Goal: Transaction & Acquisition: Book appointment/travel/reservation

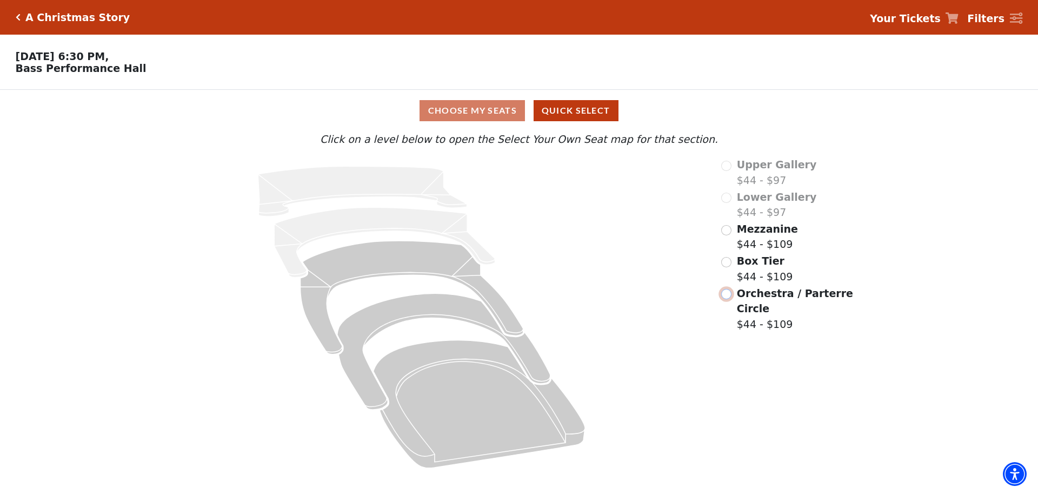
click at [727, 295] on input "Orchestra / Parterre Circle$44 - $109\a" at bounding box center [726, 294] width 10 height 10
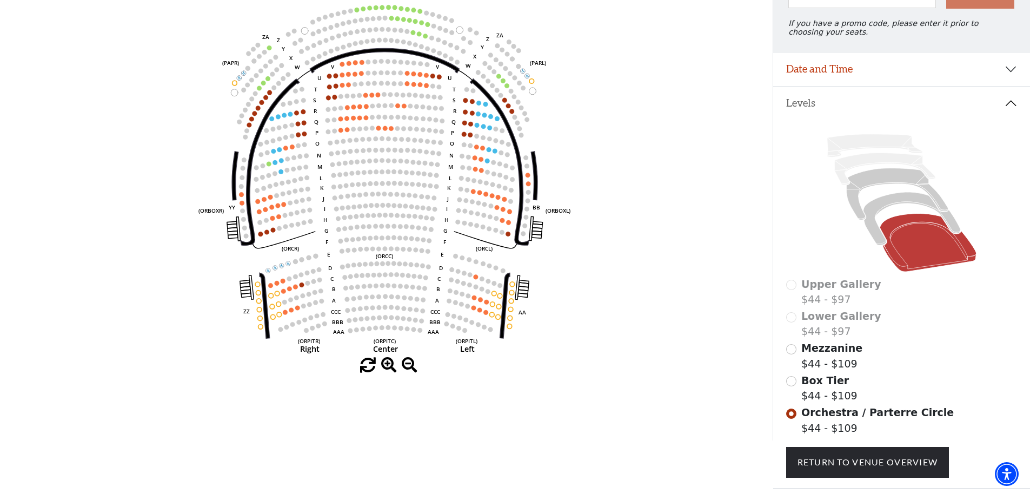
scroll to position [162, 0]
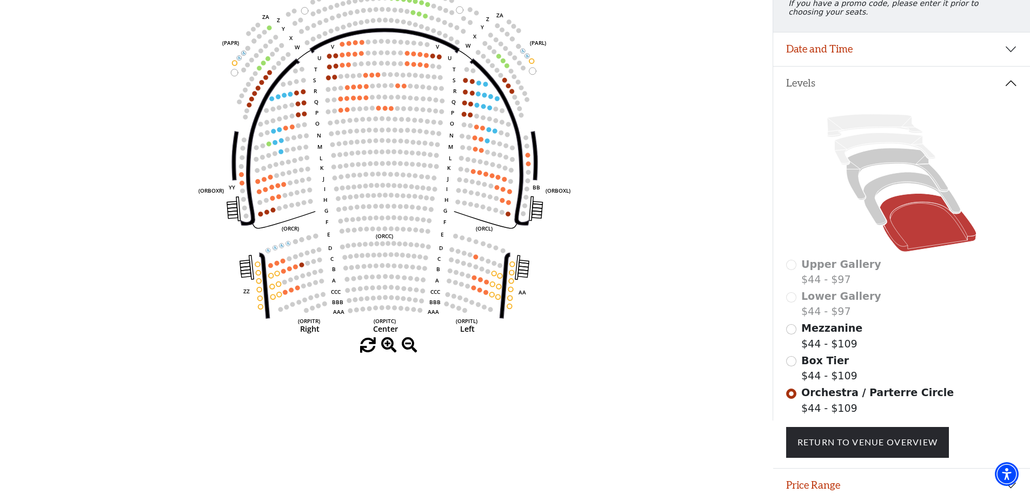
click at [386, 344] on span at bounding box center [389, 345] width 16 height 16
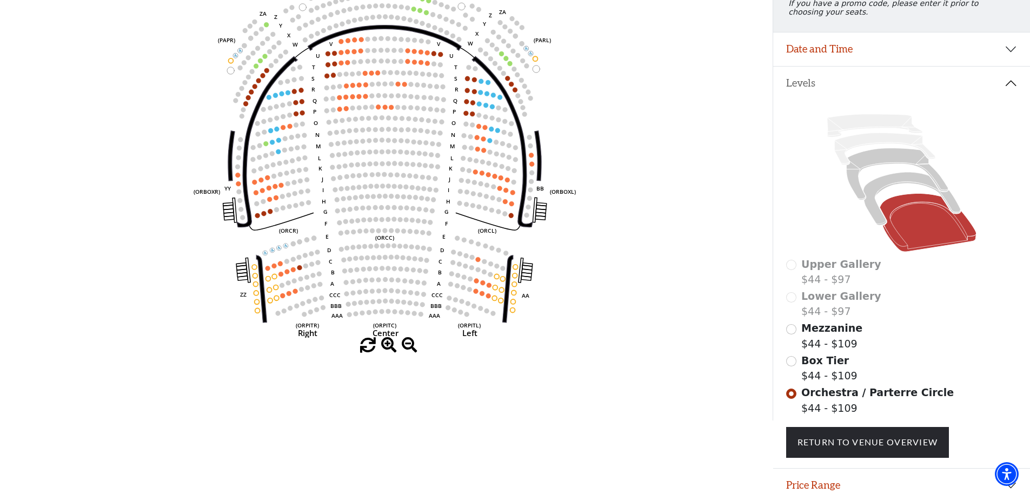
click at [386, 344] on span at bounding box center [389, 345] width 16 height 16
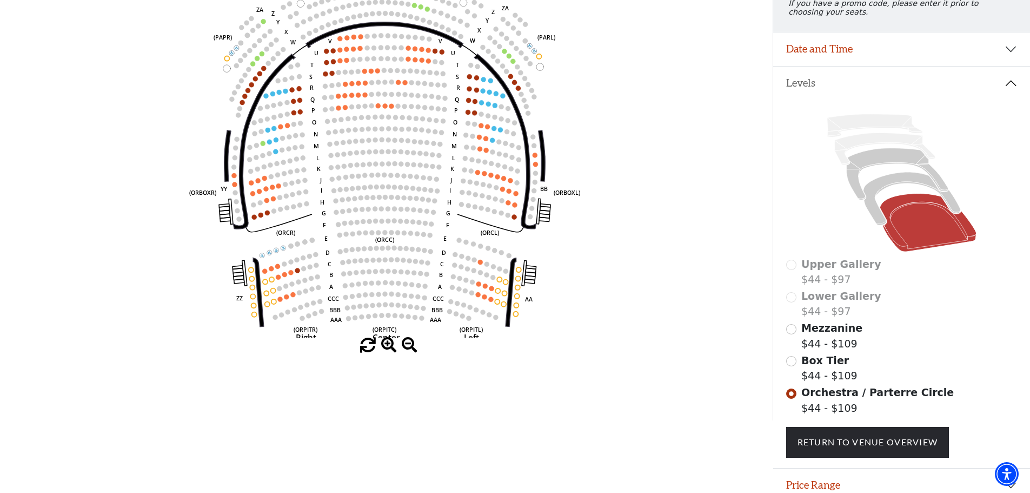
click at [386, 344] on span at bounding box center [389, 345] width 16 height 16
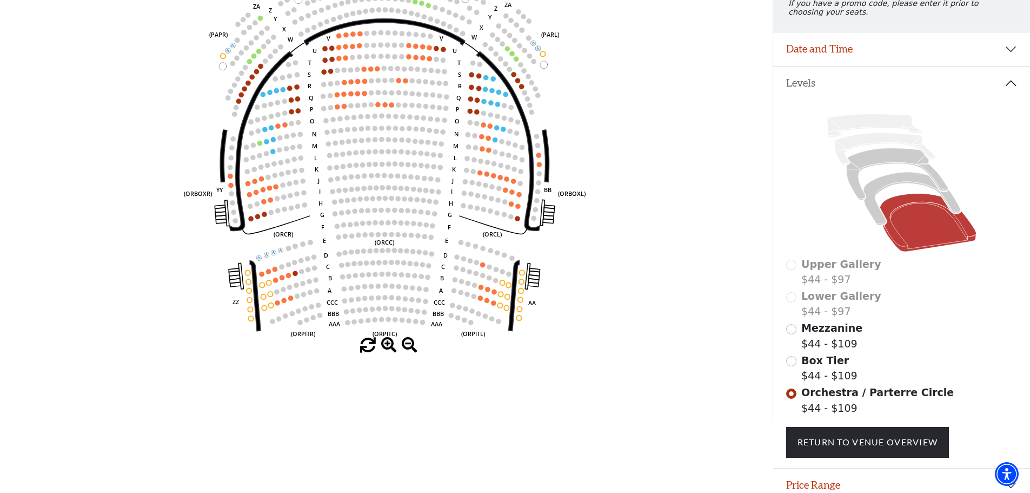
click at [386, 344] on span at bounding box center [389, 345] width 16 height 16
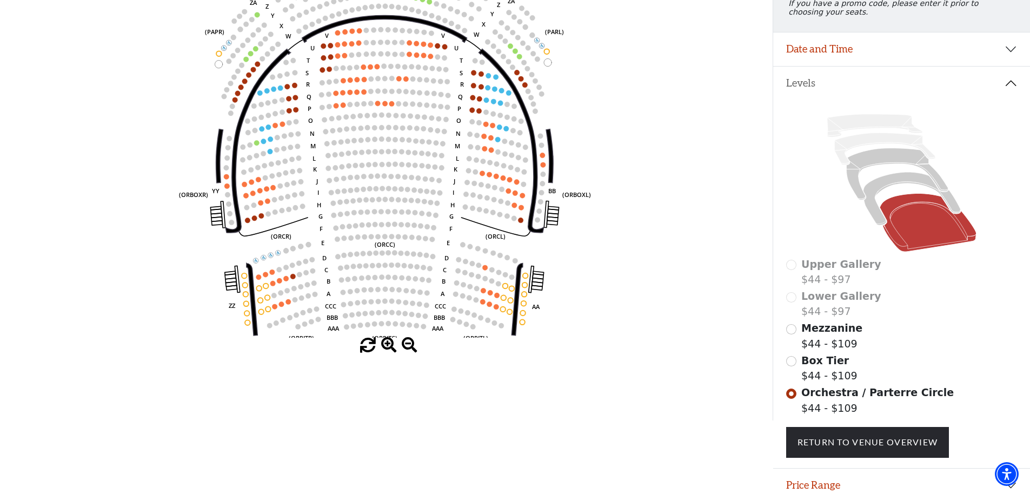
click at [386, 344] on span at bounding box center [389, 345] width 16 height 16
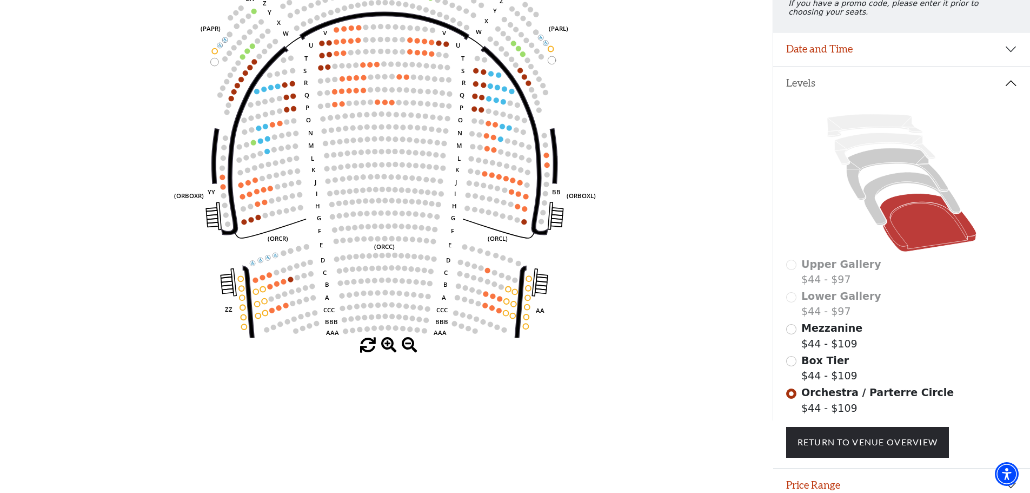
click at [386, 344] on span at bounding box center [389, 345] width 16 height 16
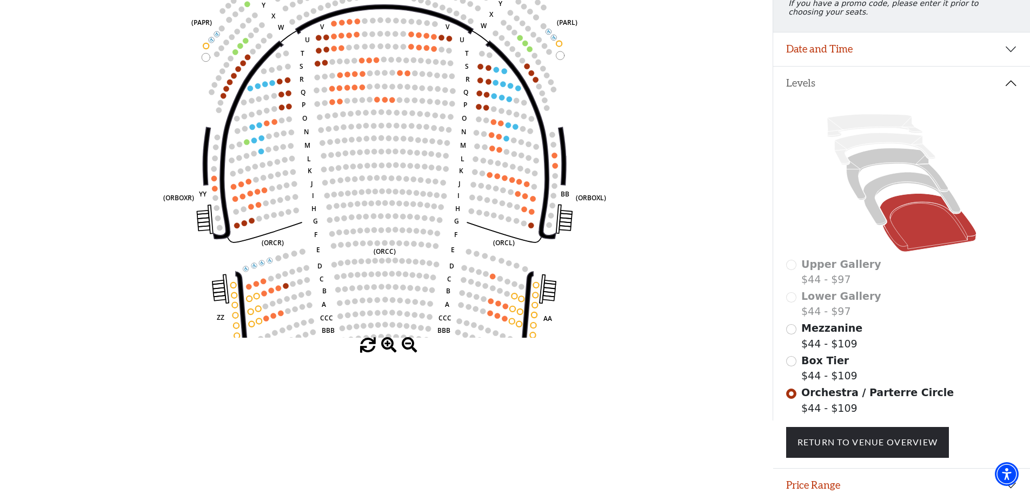
click at [386, 344] on span at bounding box center [389, 345] width 16 height 16
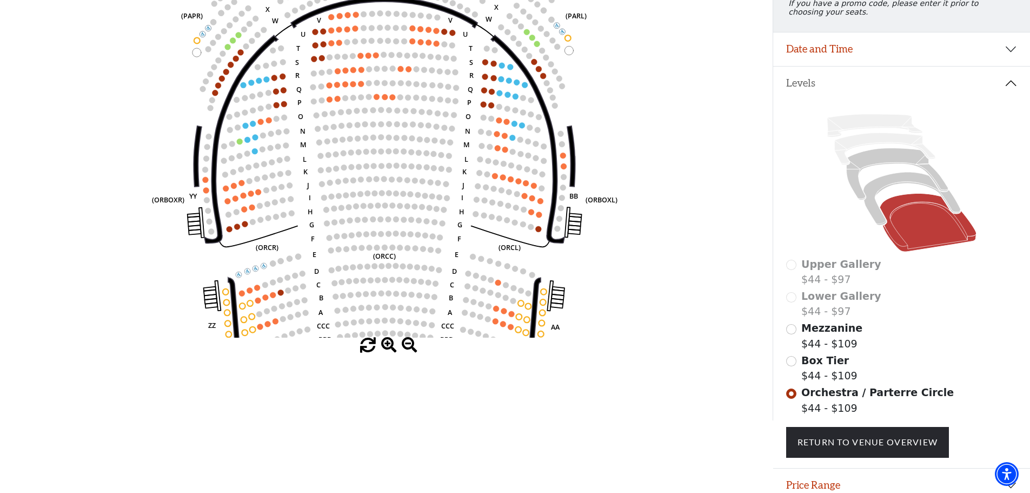
click at [387, 343] on span at bounding box center [389, 345] width 16 height 16
click at [387, 342] on span at bounding box center [389, 345] width 16 height 16
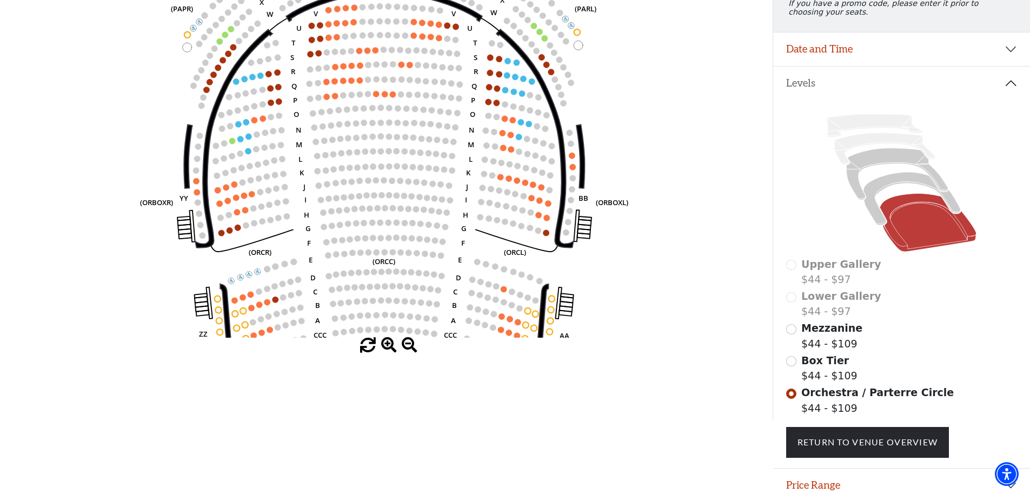
click at [387, 341] on span at bounding box center [389, 345] width 16 height 16
click at [387, 332] on use "Seat Selected" at bounding box center [385, 328] width 7 height 7
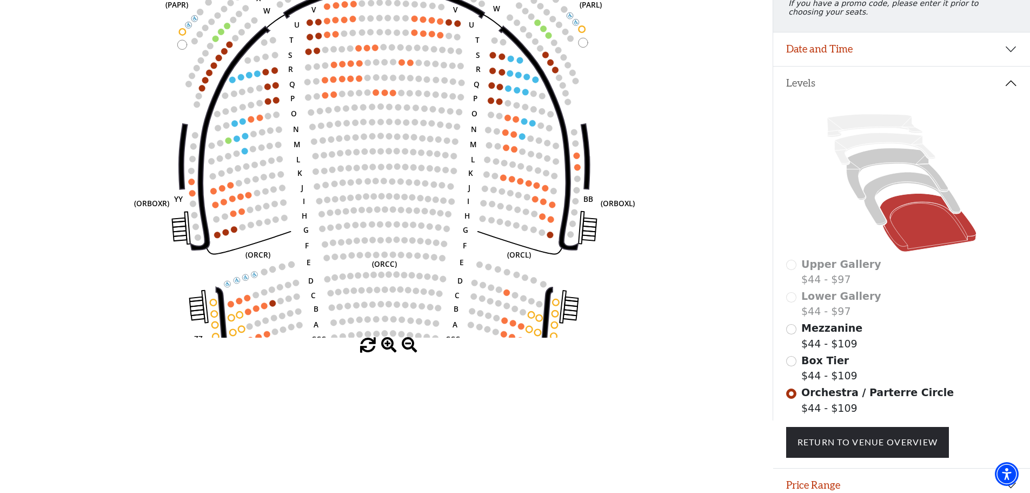
click at [386, 336] on circle at bounding box center [385, 333] width 6 height 6
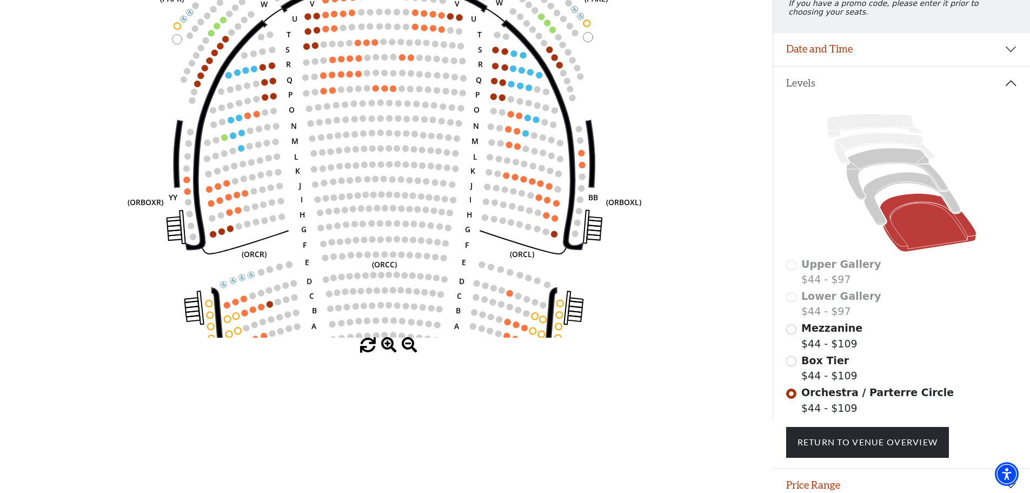
click at [385, 335] on circle at bounding box center [385, 334] width 6 height 6
click at [385, 335] on use "Seat Selected" at bounding box center [384, 333] width 7 height 7
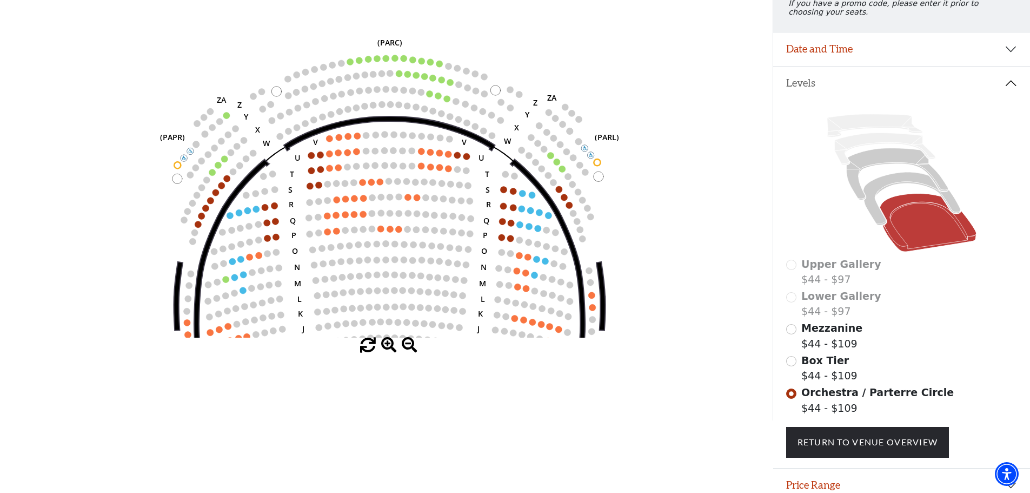
drag, startPoint x: 396, startPoint y: 125, endPoint x: 402, endPoint y: 269, distance: 143.4
click at [402, 269] on icon "Left (ORPITL) Right (ORPITR) Center (ORPITC) ZZ AA YY BB ZA ZA (ORCL) (ORCR) (O…" at bounding box center [385, 153] width 695 height 368
click at [789, 333] on input "Mezzanine$44 - $109\a" at bounding box center [791, 329] width 10 height 10
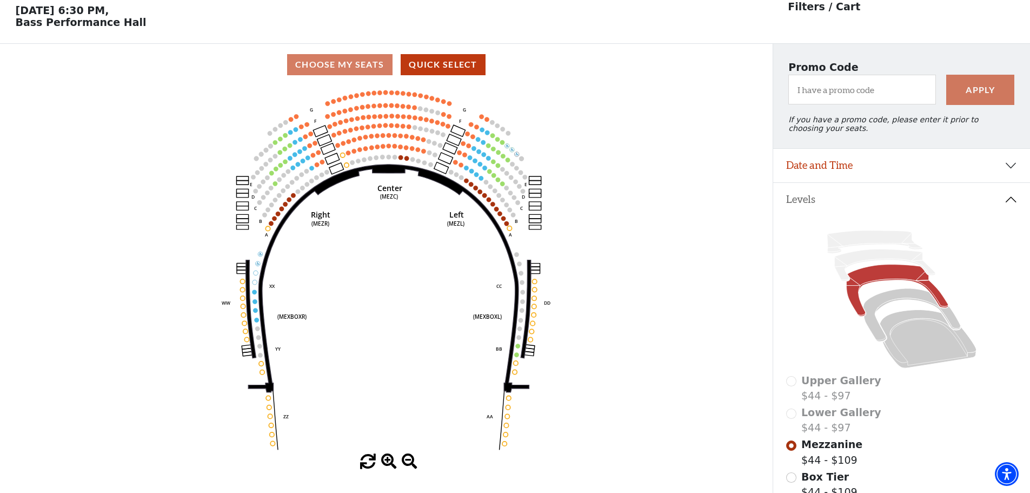
scroll to position [50, 0]
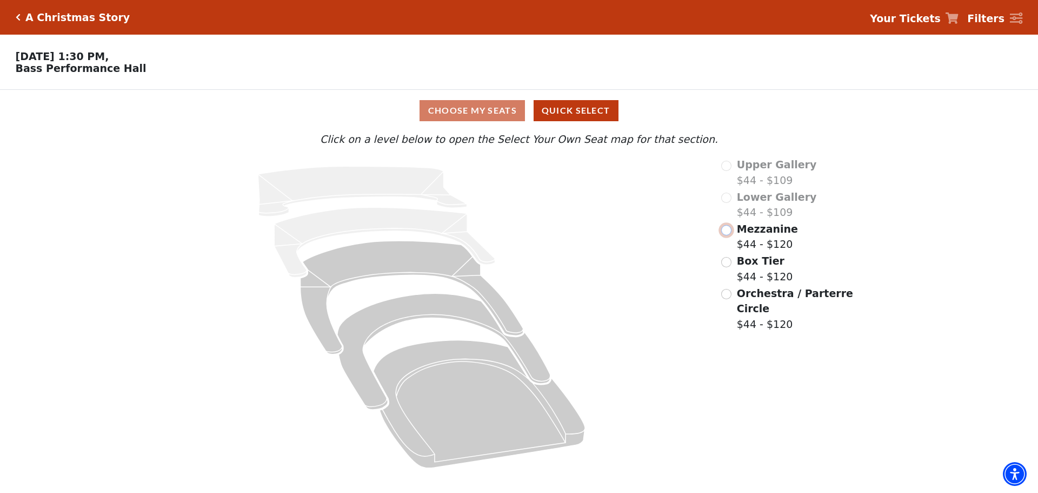
click at [726, 235] on input "Mezzanine$44 - $120\a" at bounding box center [726, 230] width 10 height 10
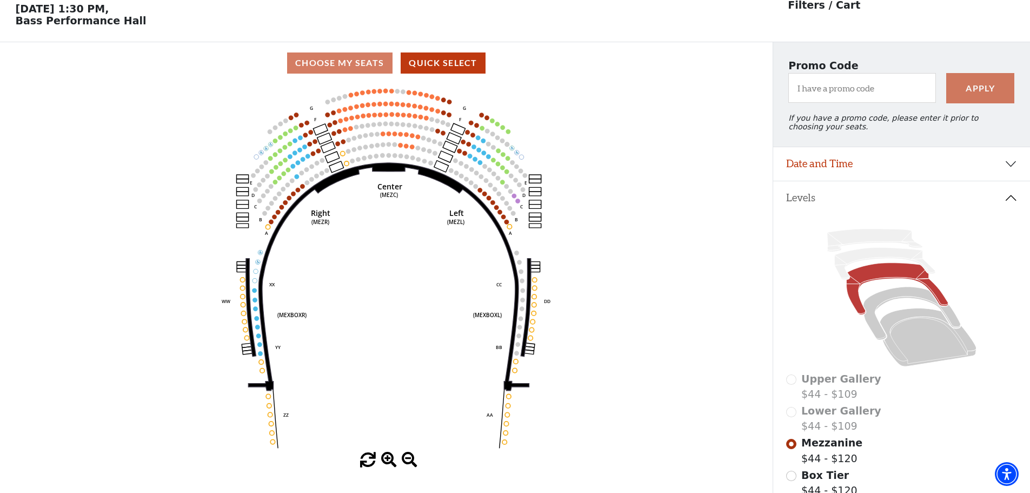
scroll to position [50, 0]
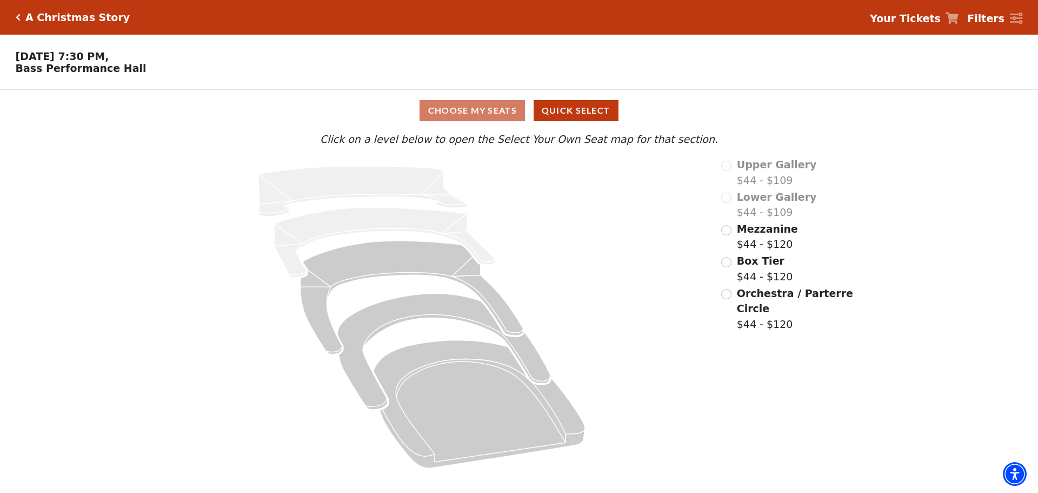
click at [725, 291] on div "Orchestra / Parterre Circle $44 - $120" at bounding box center [788, 308] width 134 height 46
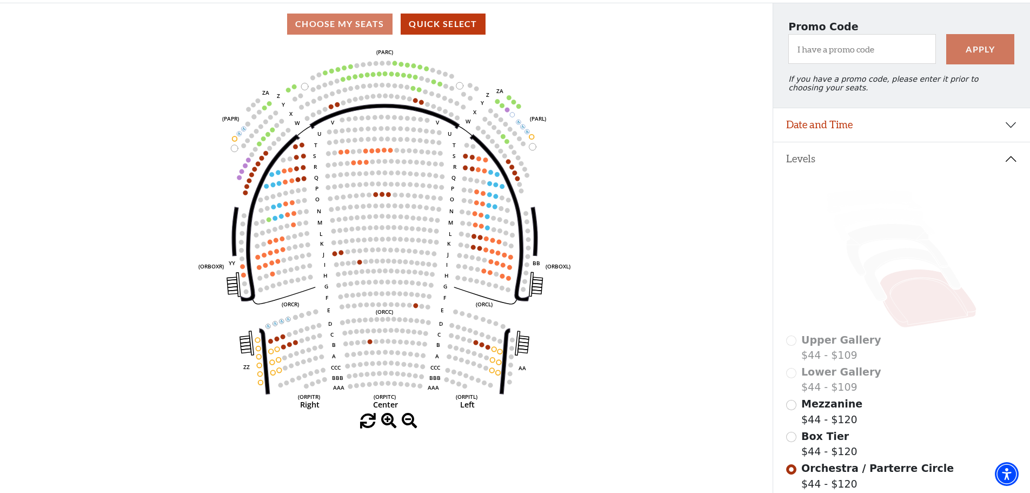
scroll to position [104, 0]
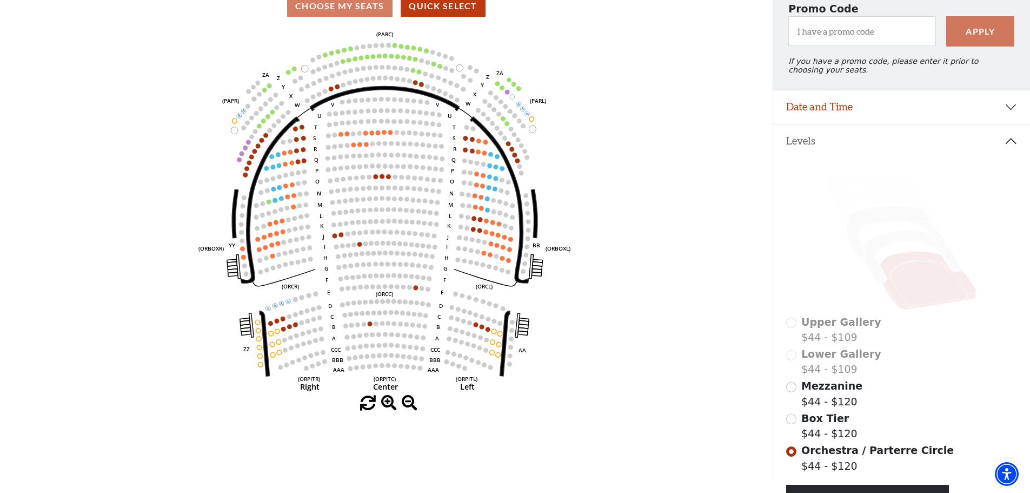
click at [798, 398] on div "Mezzanine $44 - $120" at bounding box center [901, 393] width 231 height 31
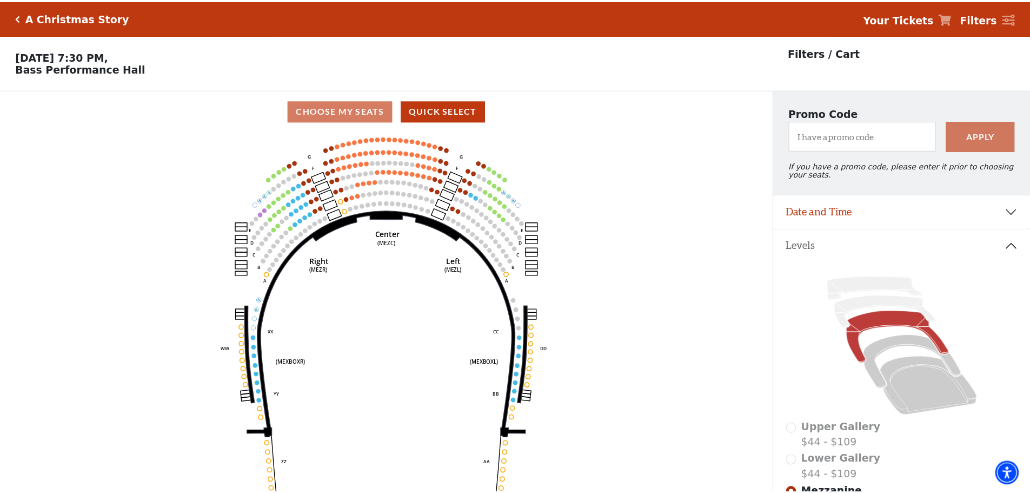
scroll to position [50, 0]
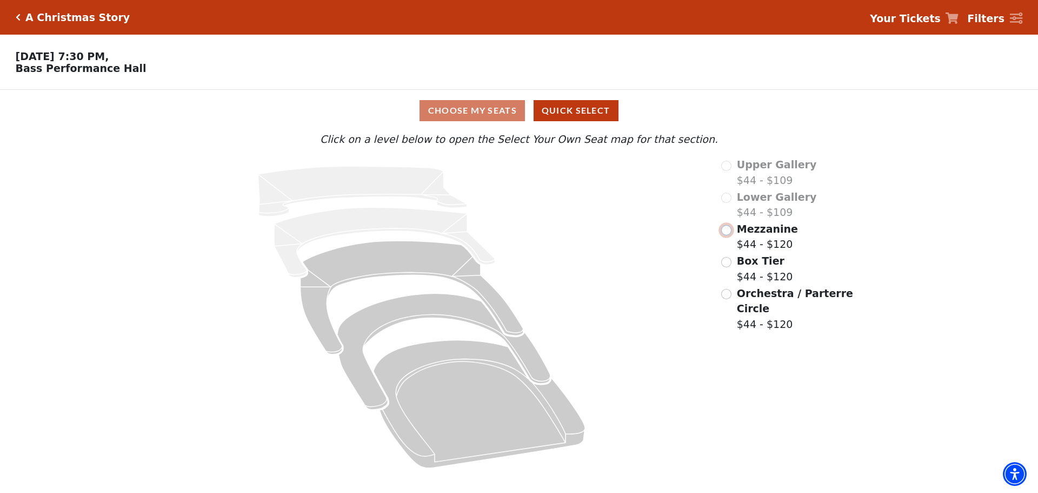
click at [721, 233] on input "Mezzanine$44 - $120\a" at bounding box center [726, 230] width 10 height 10
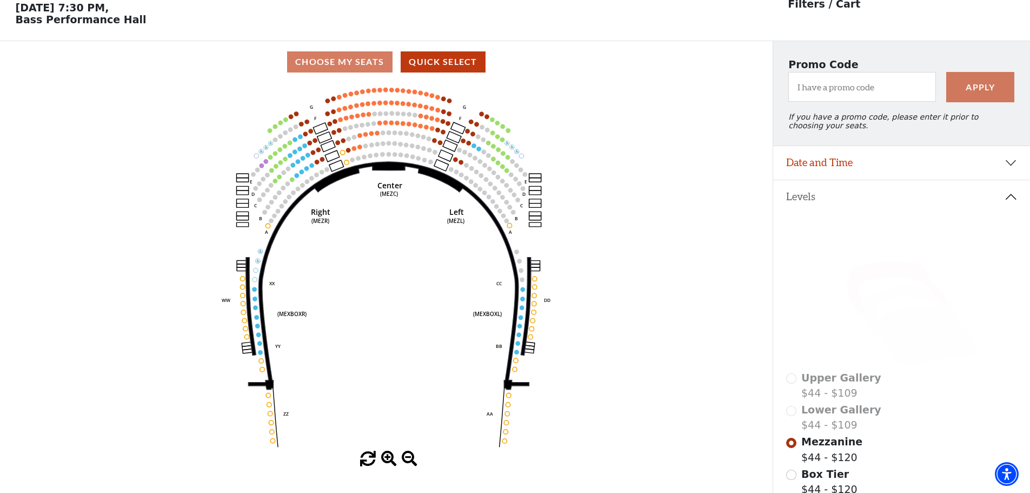
scroll to position [50, 0]
